Goal: Find specific page/section: Find specific page/section

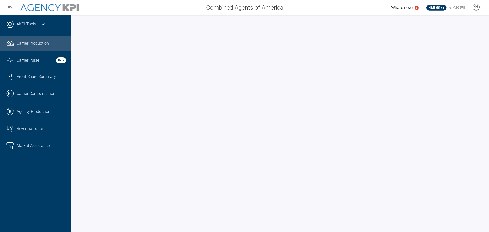
click at [45, 147] on span "Market Assistance" at bounding box center [33, 146] width 33 height 6
click at [51, 145] on div "Market Assistance" at bounding box center [42, 146] width 50 height 6
